Goal: Task Accomplishment & Management: Use online tool/utility

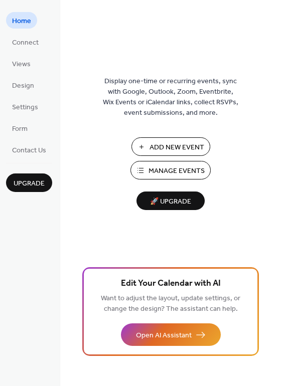
click at [174, 172] on span "Manage Events" at bounding box center [176, 171] width 56 height 11
click at [21, 85] on span "Design" at bounding box center [23, 86] width 22 height 11
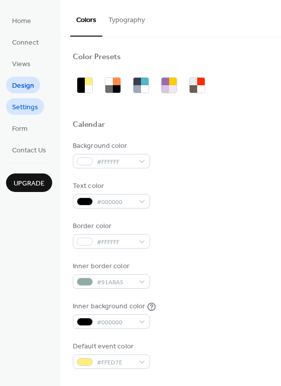
click at [18, 107] on span "Settings" at bounding box center [25, 107] width 26 height 11
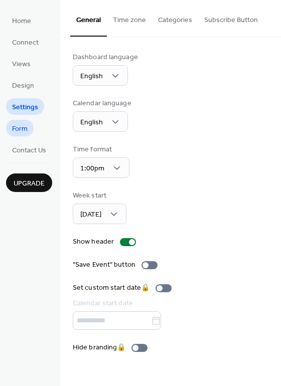
click at [23, 131] on span "Form" at bounding box center [20, 129] width 16 height 11
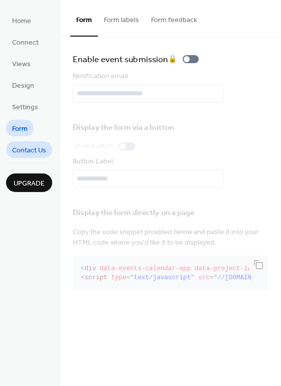
click at [24, 148] on span "Contact Us" at bounding box center [29, 150] width 34 height 11
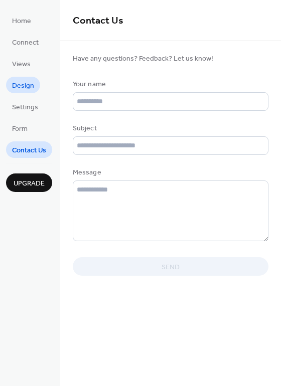
click at [23, 83] on span "Design" at bounding box center [23, 86] width 22 height 11
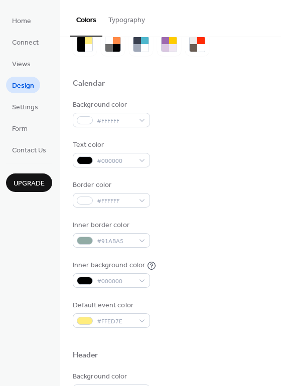
scroll to position [42, 0]
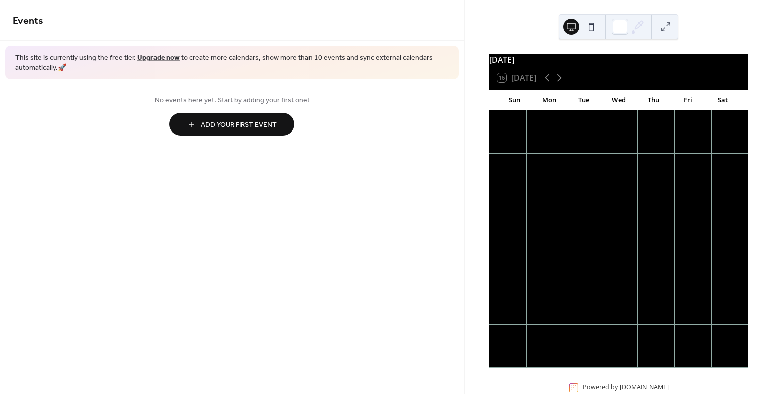
click at [216, 127] on span "Add Your First Event" at bounding box center [239, 125] width 76 height 11
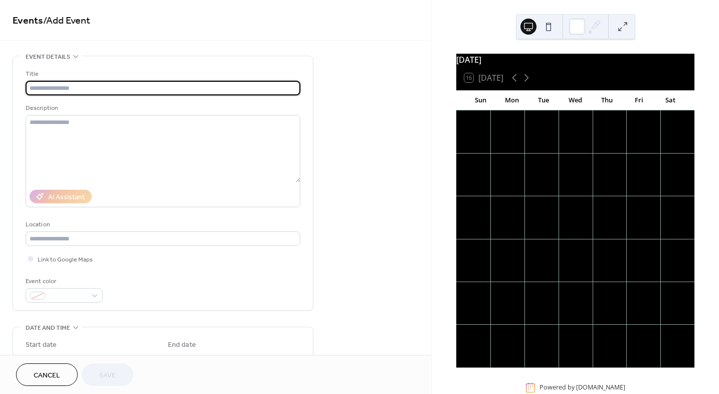
click at [50, 377] on span "Cancel" at bounding box center [47, 375] width 27 height 11
